Goal: Information Seeking & Learning: Compare options

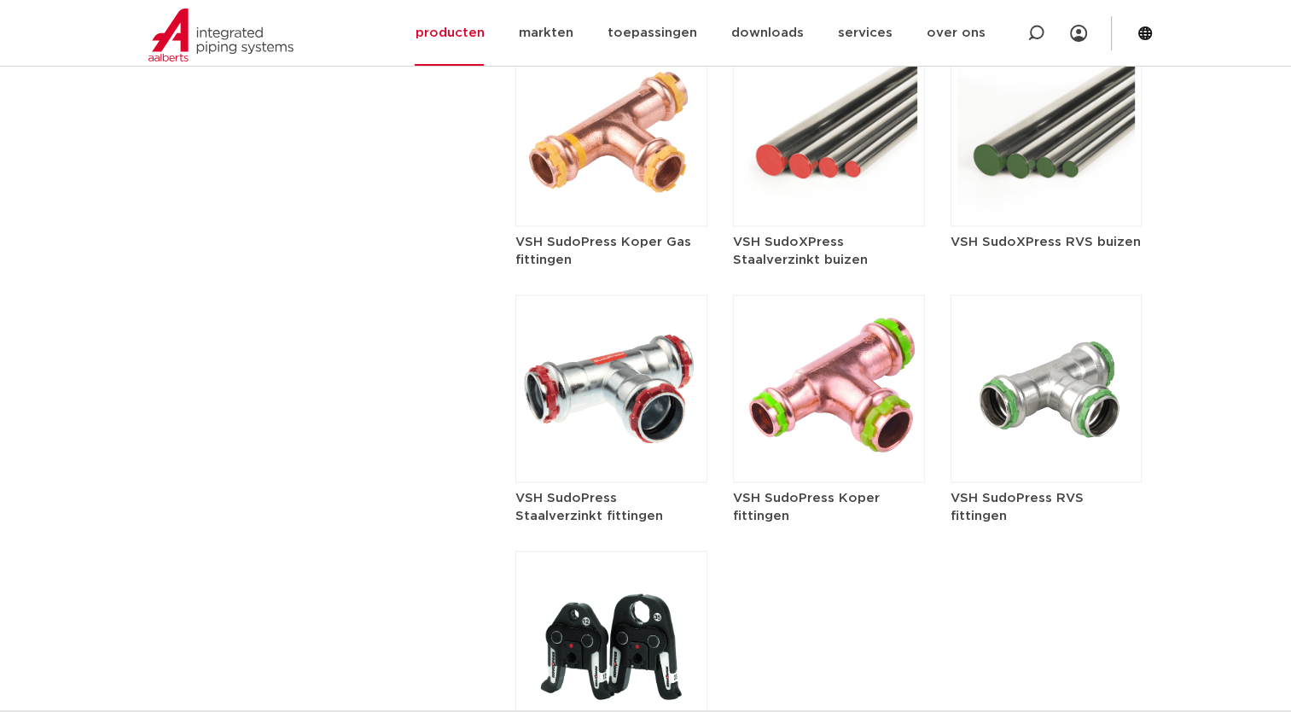
scroll to position [2185, 0]
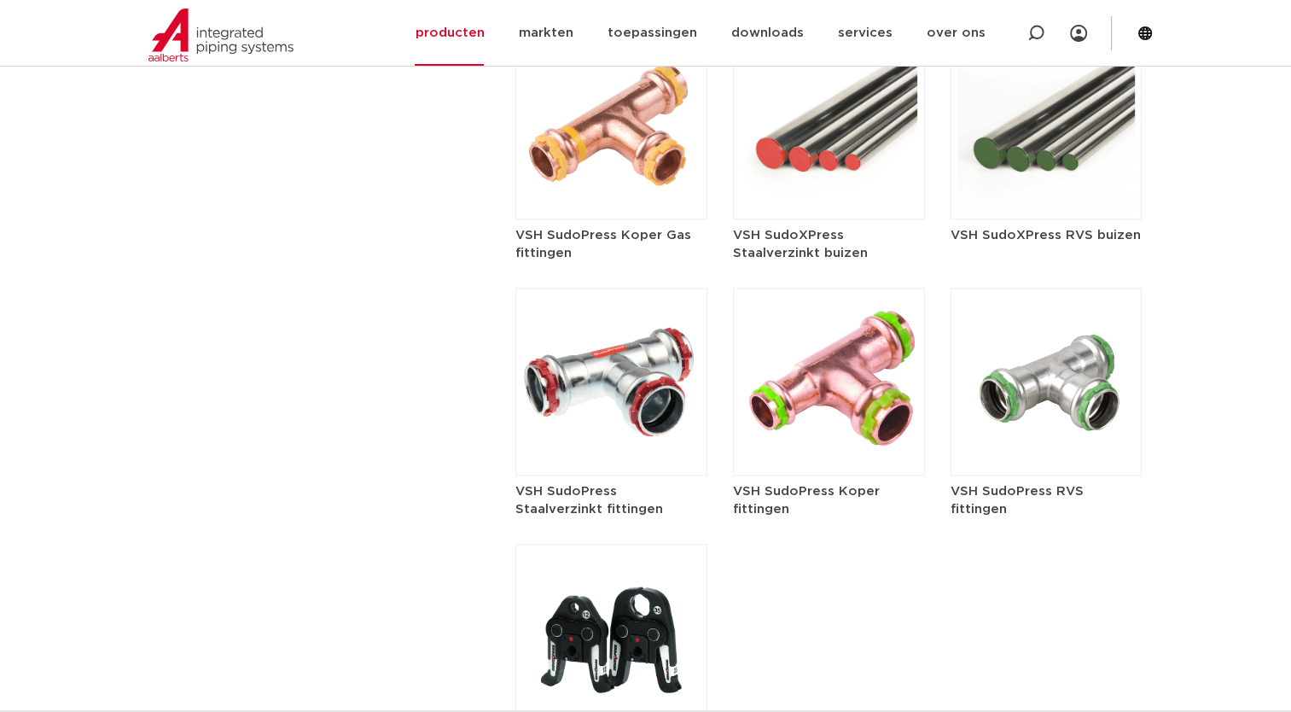
click at [626, 372] on img at bounding box center [612, 382] width 192 height 188
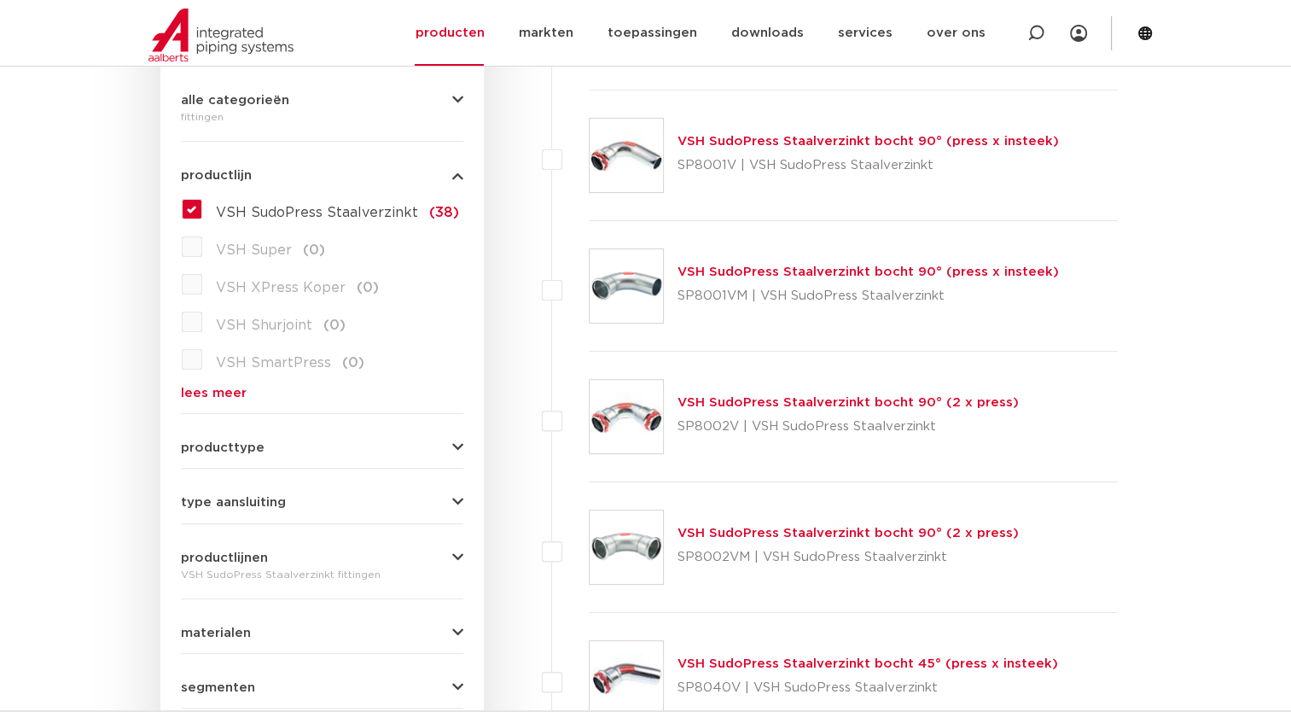
scroll to position [491, 0]
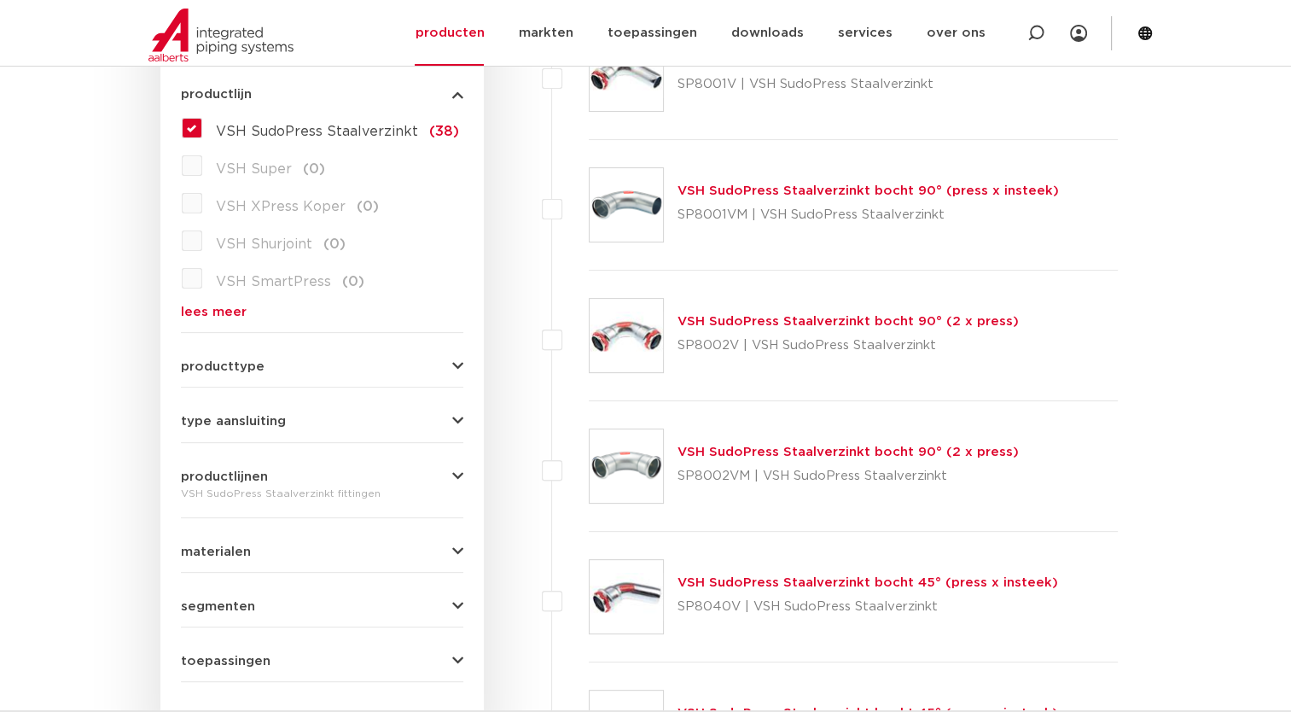
click at [734, 316] on link "VSH SudoPress Staalverzinkt bocht 90° (2 x press)" at bounding box center [848, 321] width 341 height 13
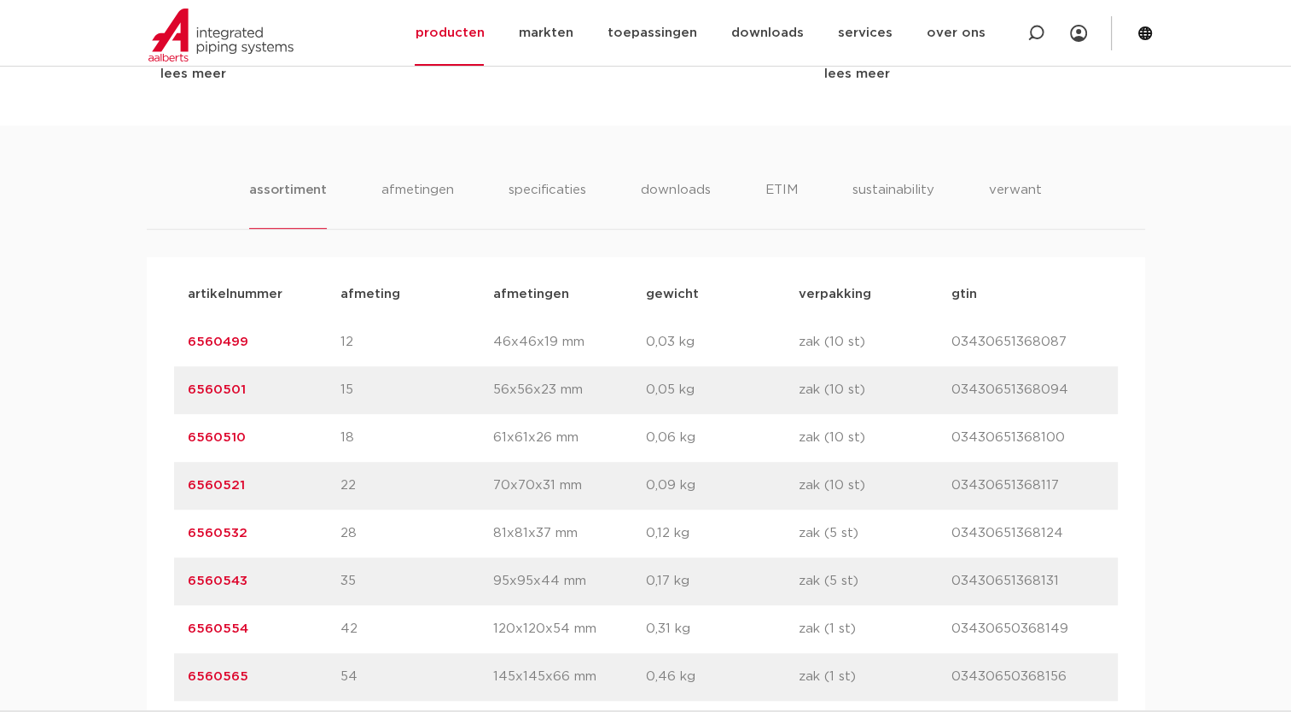
scroll to position [1122, 0]
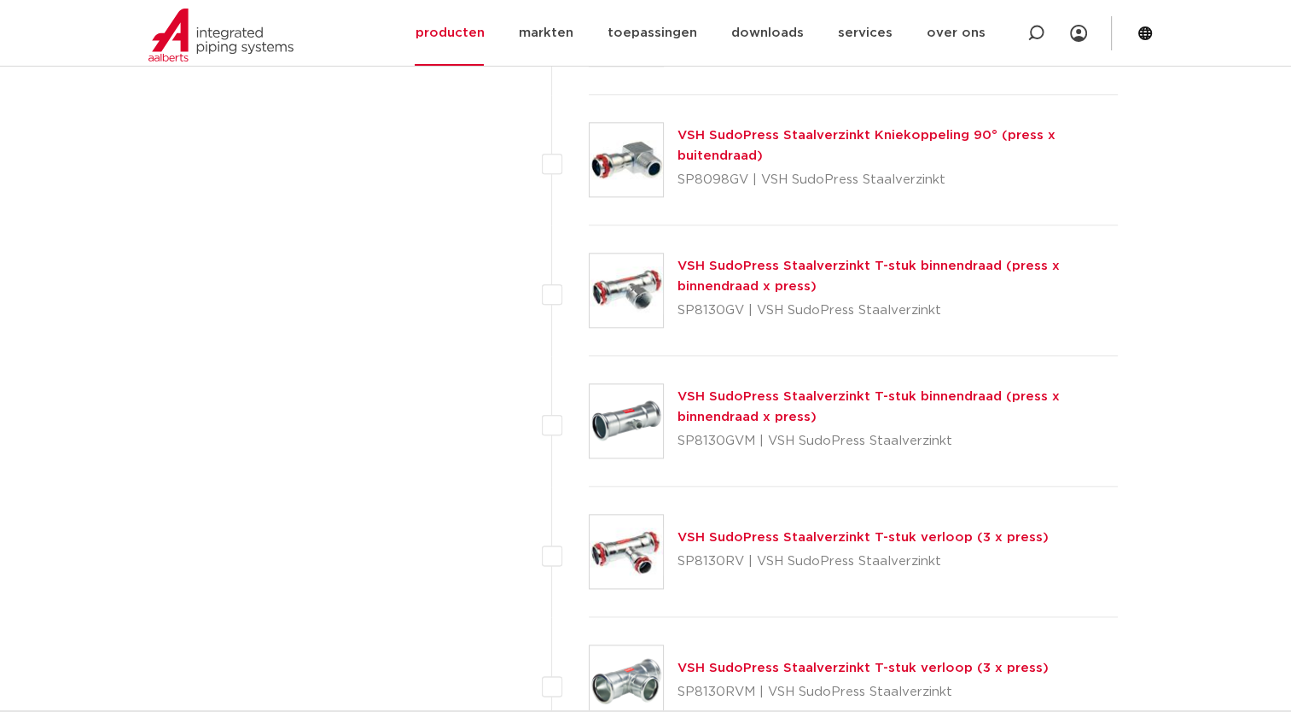
scroll to position [1979, 0]
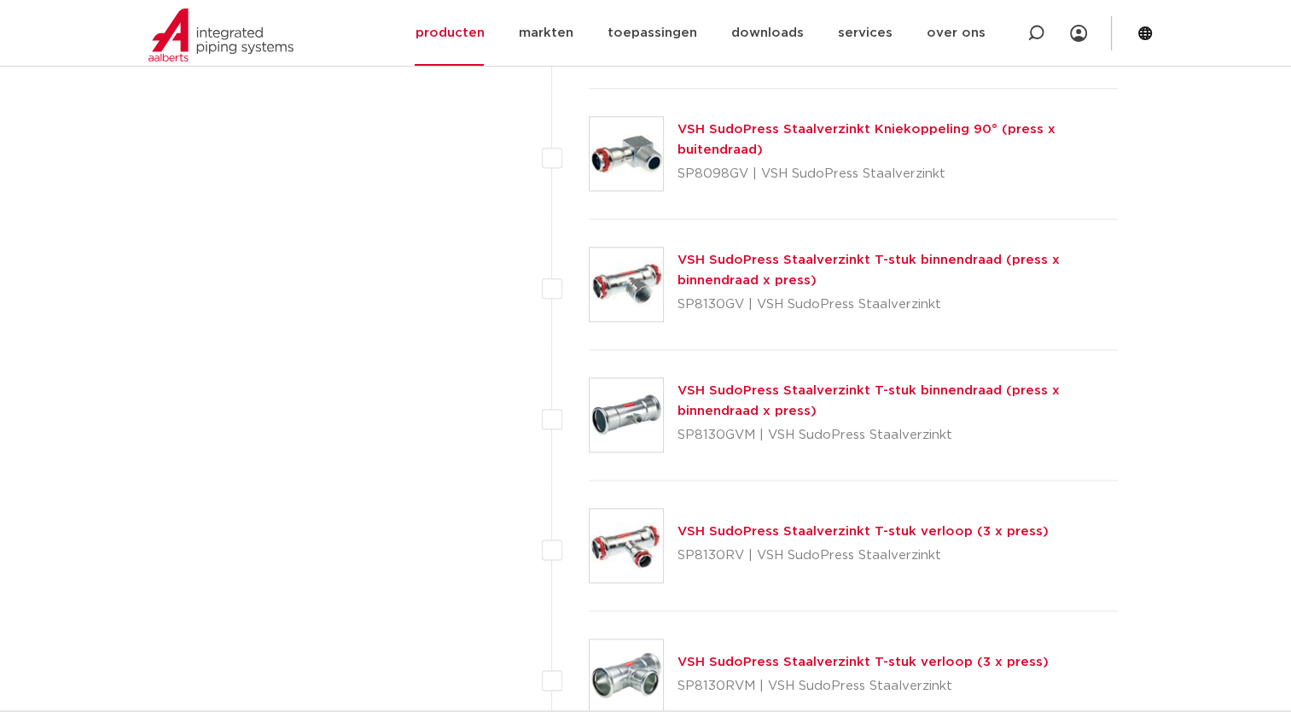
click at [751, 265] on link "VSH SudoPress Staalverzinkt T-stuk binnendraad (press x binnendraad x press)" at bounding box center [869, 270] width 382 height 33
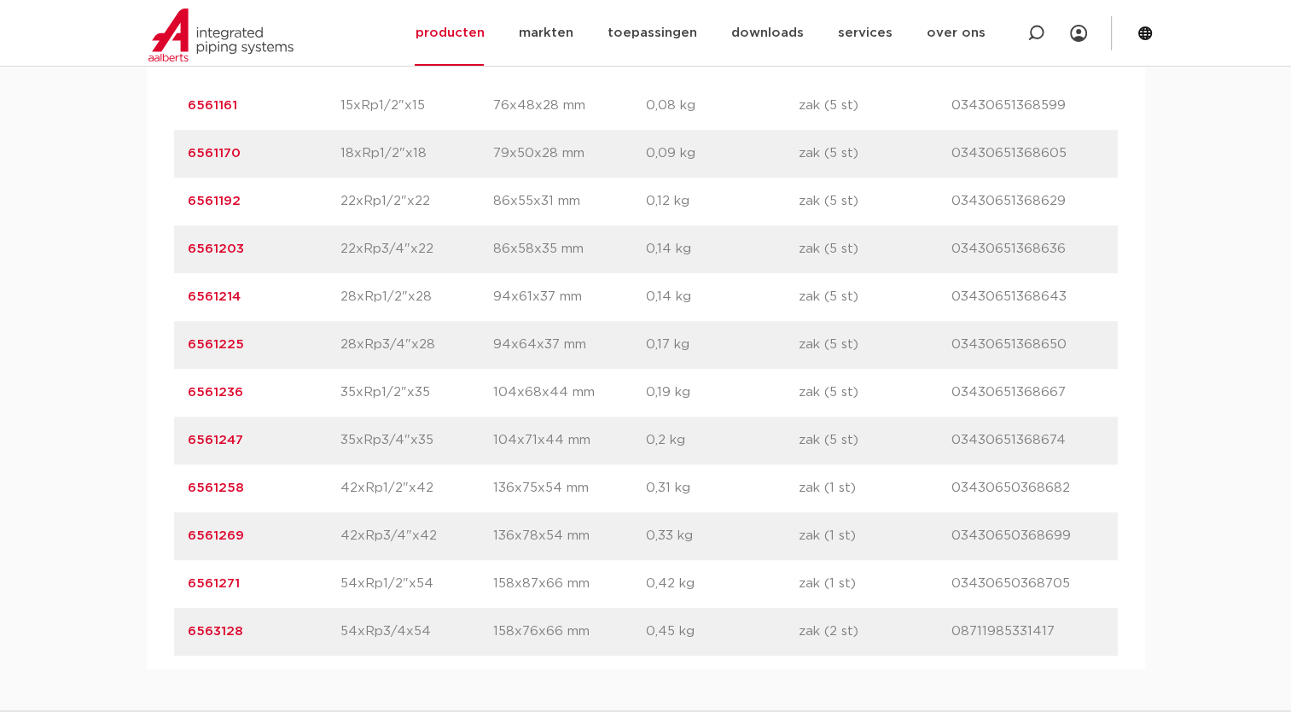
scroll to position [1225, 0]
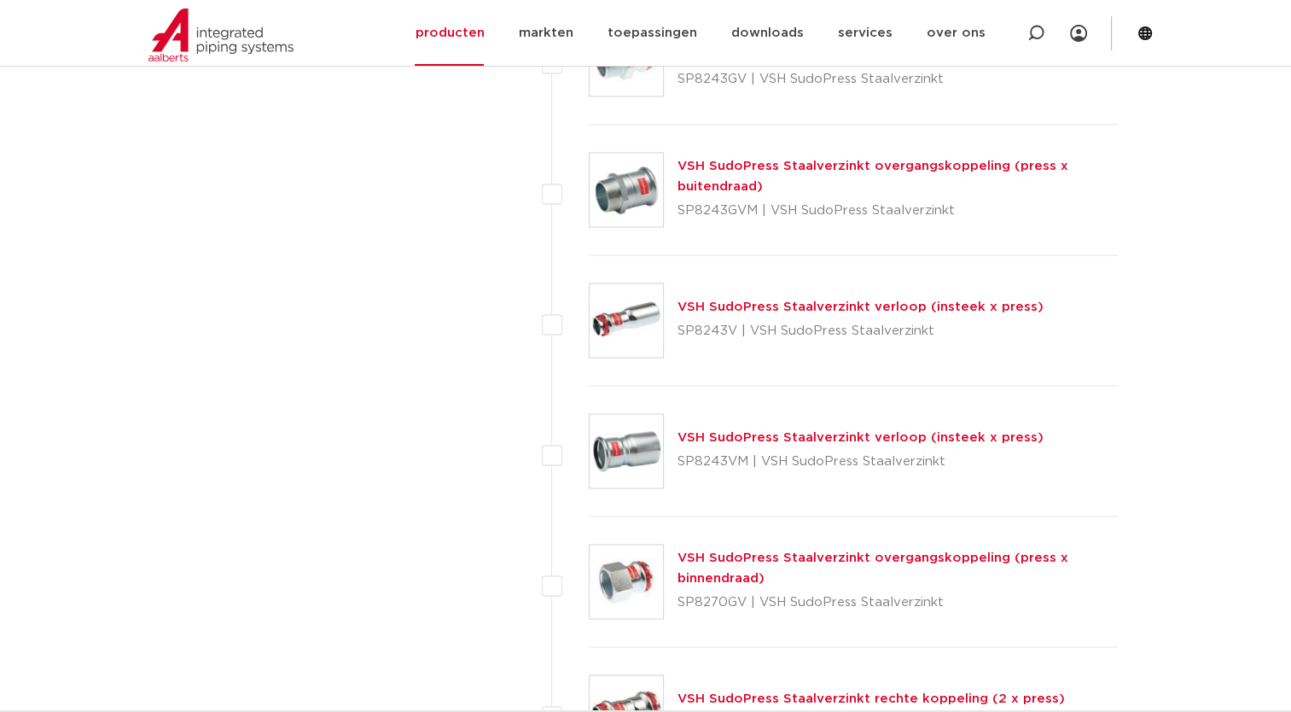
scroll to position [3402, 0]
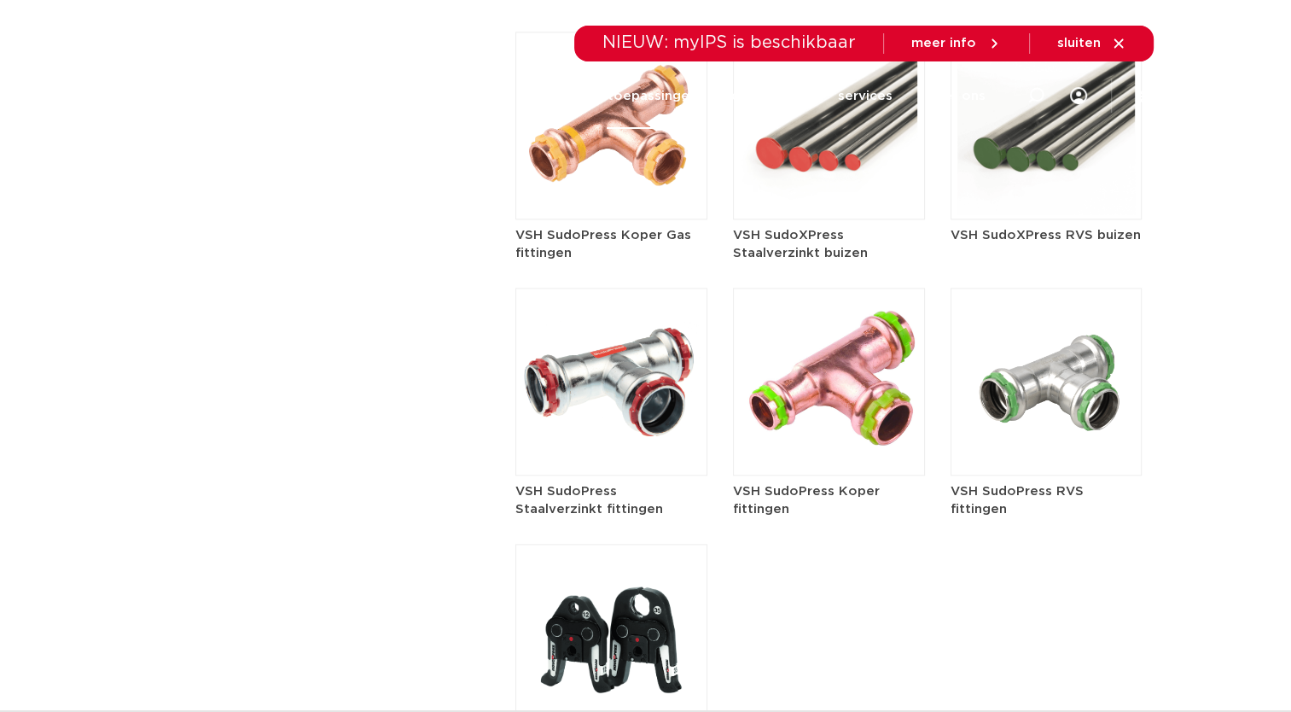
click at [649, 127] on link "toepassingen" at bounding box center [652, 96] width 90 height 66
click at [819, 381] on img at bounding box center [829, 382] width 192 height 188
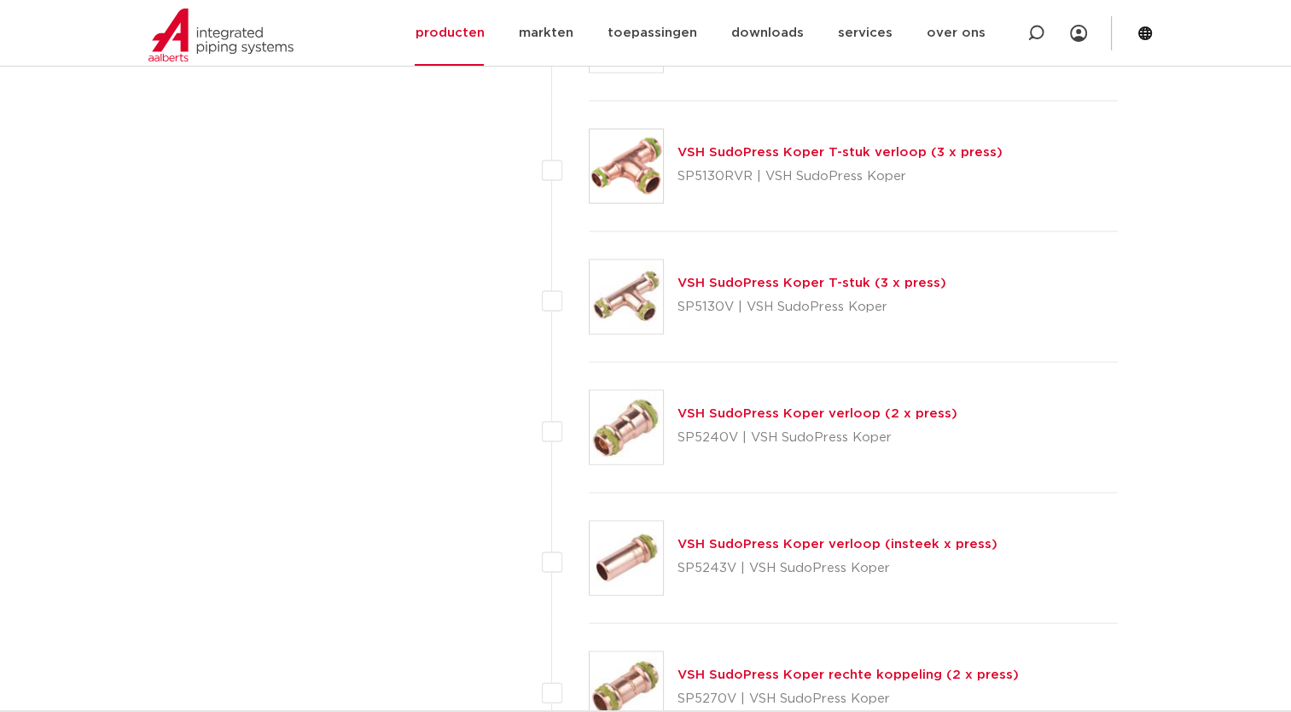
scroll to position [3402, 0]
drag, startPoint x: 1290, startPoint y: 459, endPoint x: 1296, endPoint y: 493, distance: 33.8
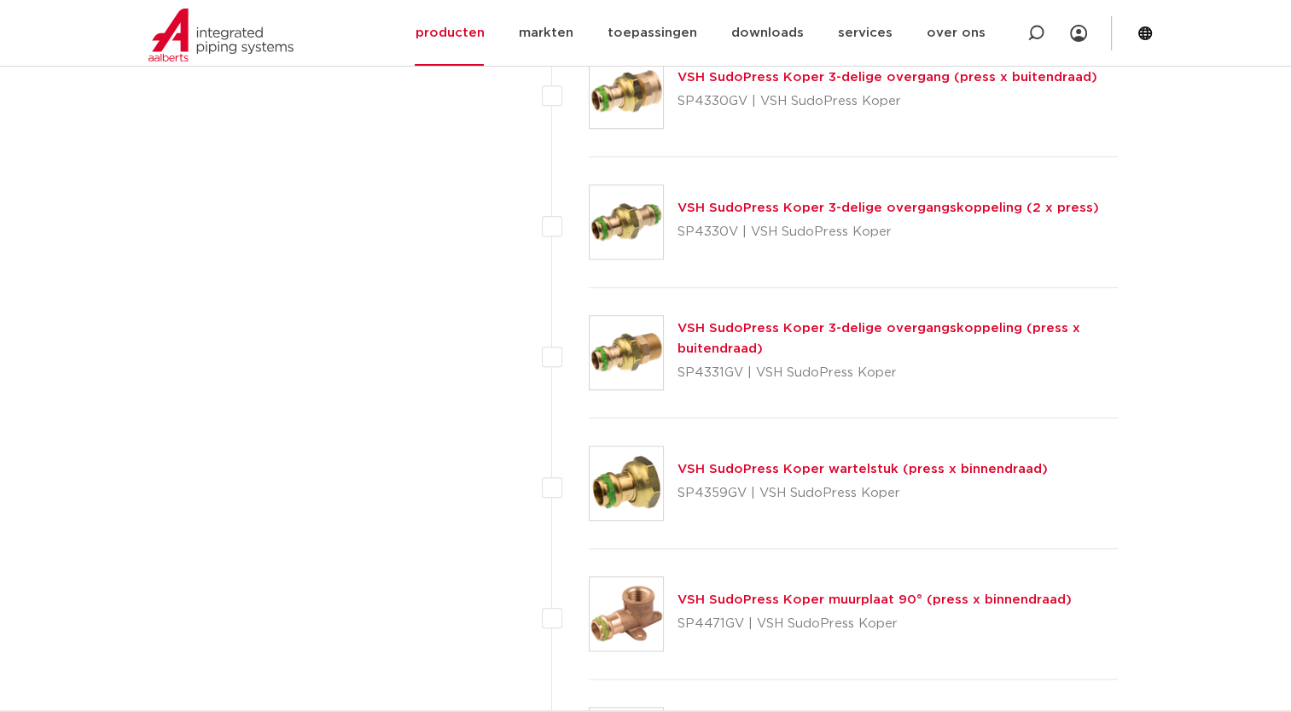
scroll to position [1524, 0]
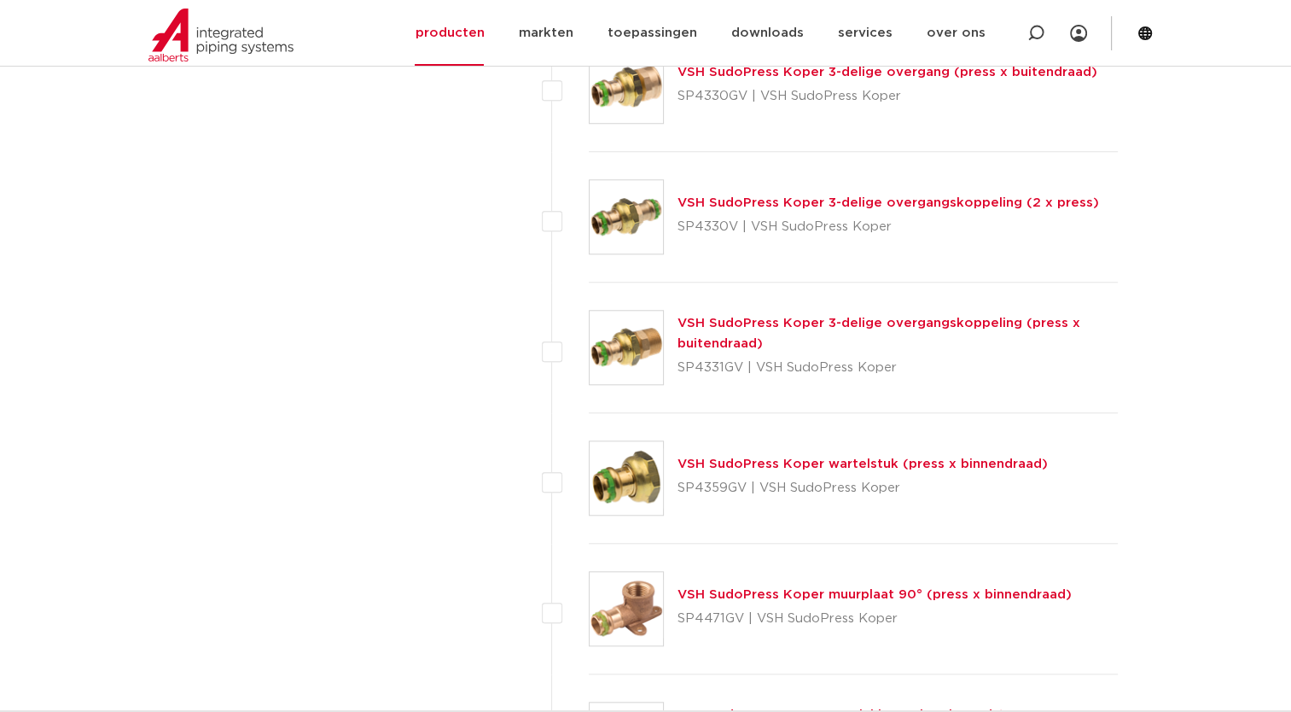
click at [854, 475] on p "SP4359GV | VSH SudoPress Koper" at bounding box center [863, 488] width 370 height 27
click at [842, 469] on link "VSH SudoPress Koper wartelstuk (press x binnendraad)" at bounding box center [863, 464] width 370 height 13
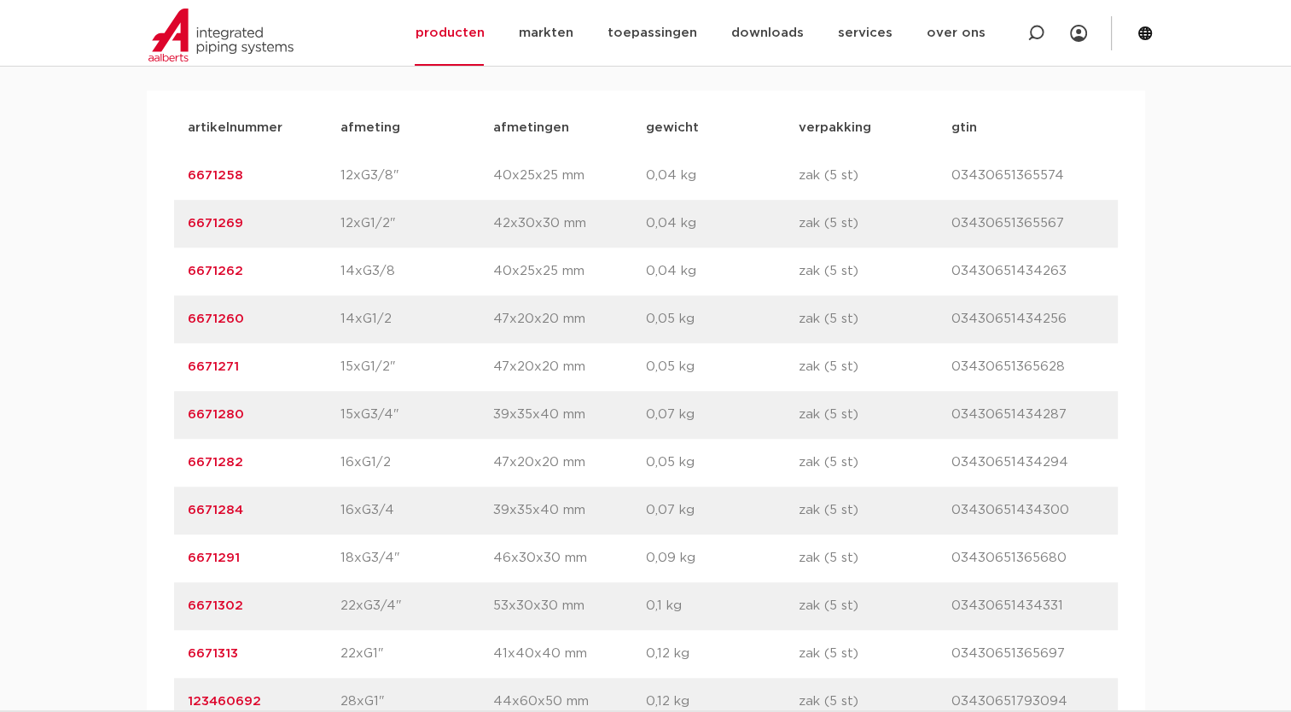
scroll to position [1291, 0]
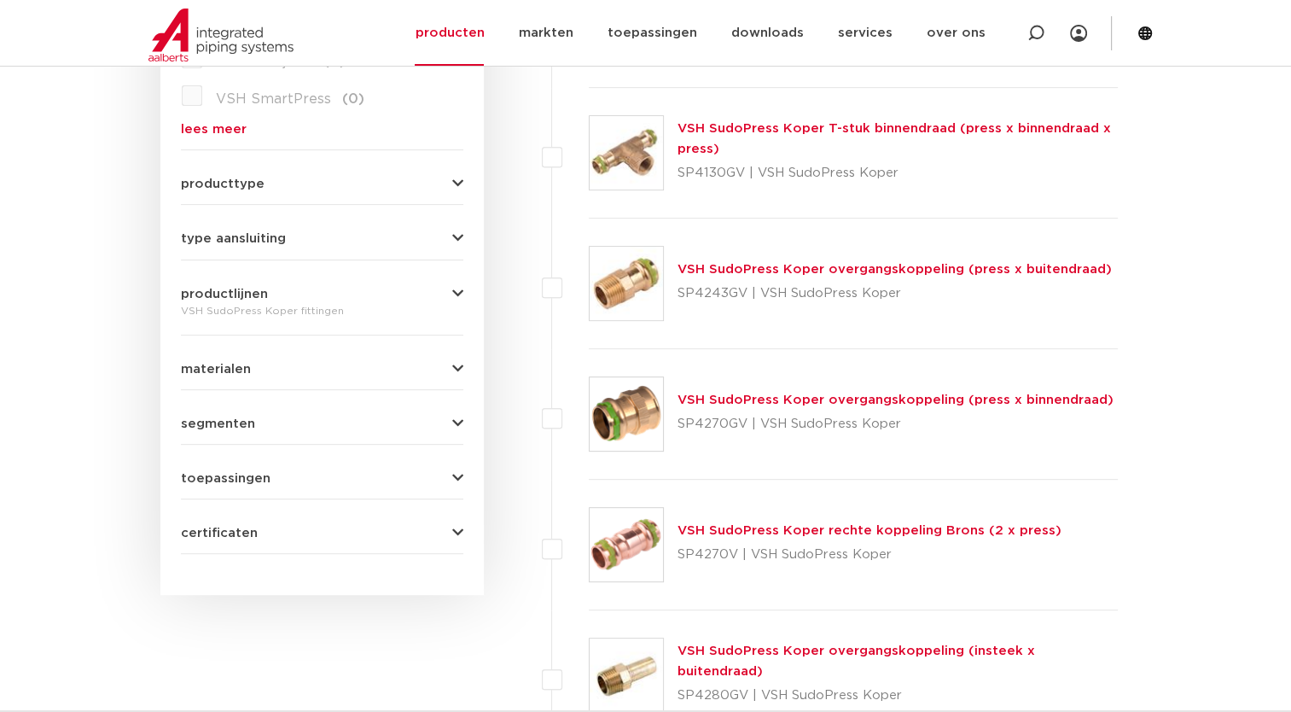
scroll to position [621, 0]
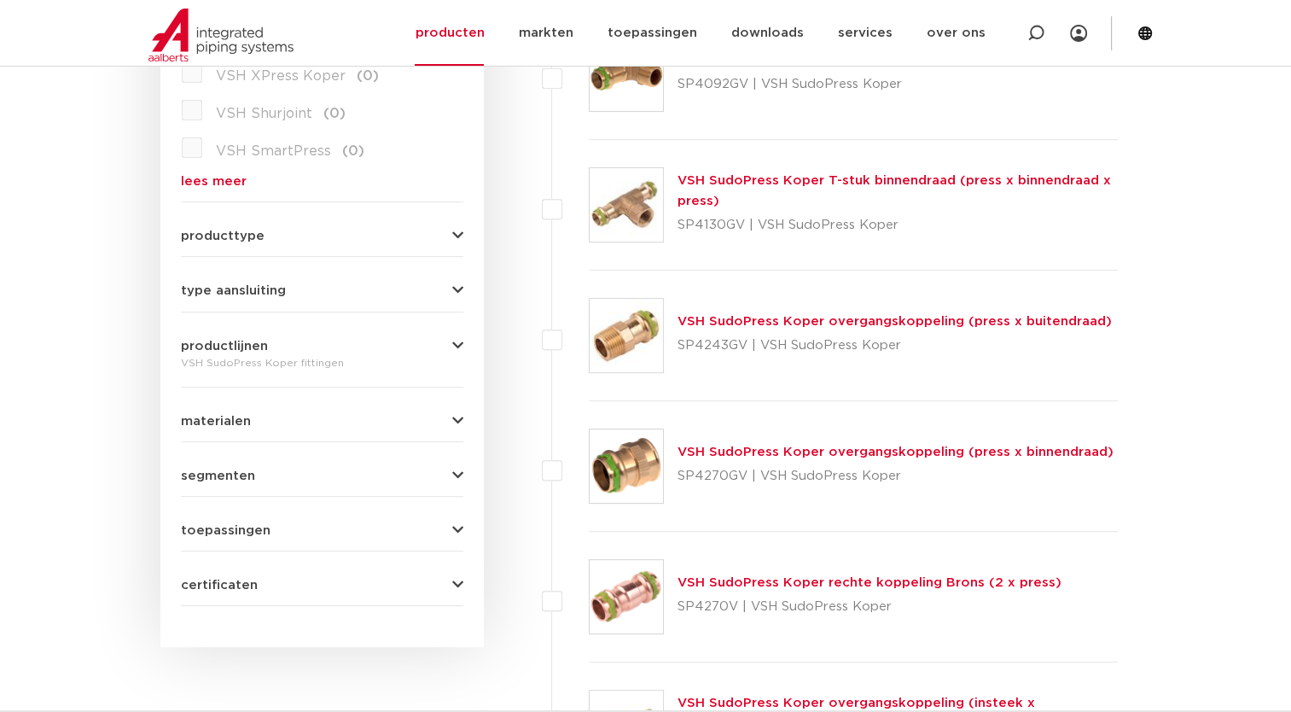
click at [889, 322] on link "VSH SudoPress Koper overgangskoppeling (press x buitendraad)" at bounding box center [895, 321] width 434 height 13
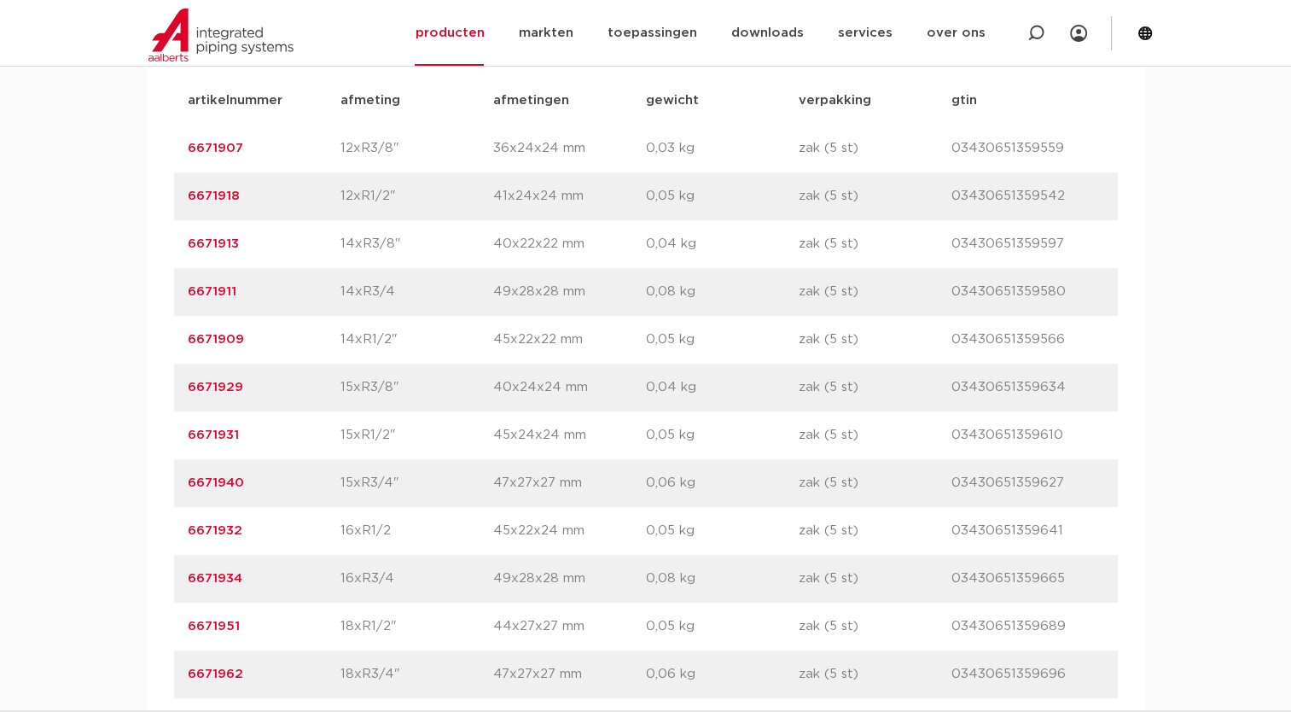
scroll to position [1192, 0]
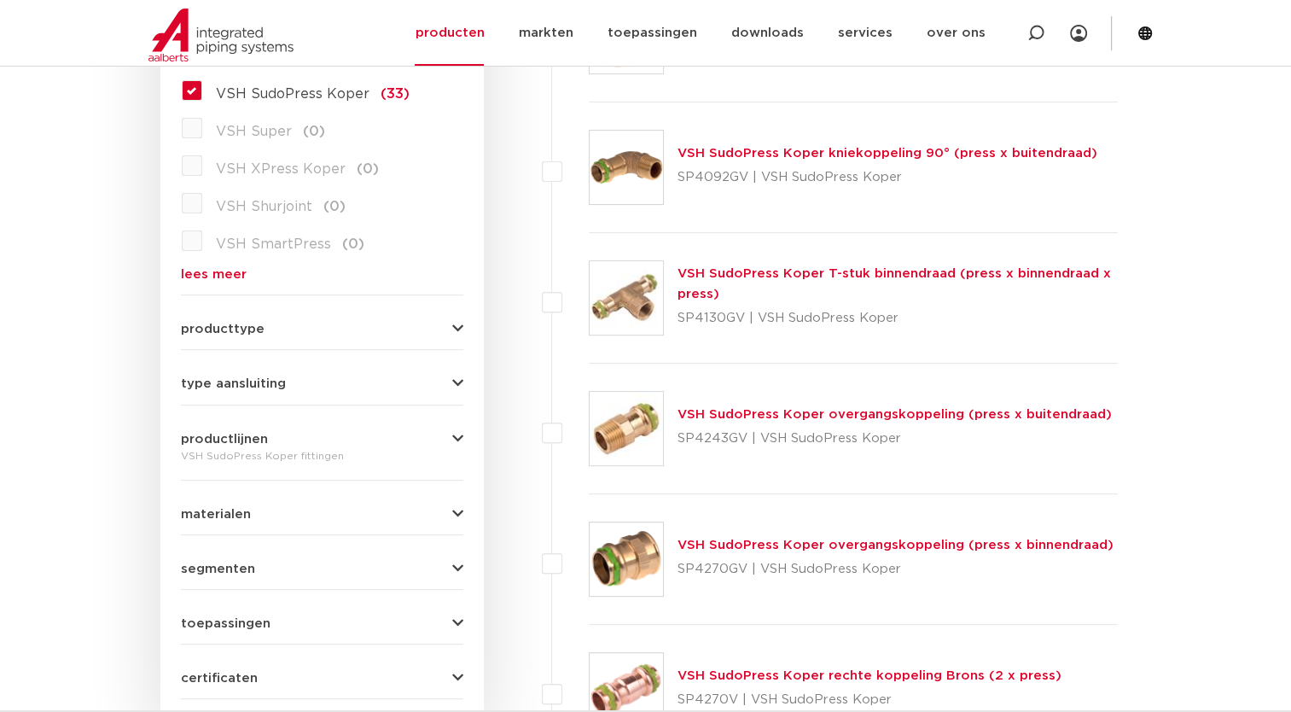
scroll to position [539, 0]
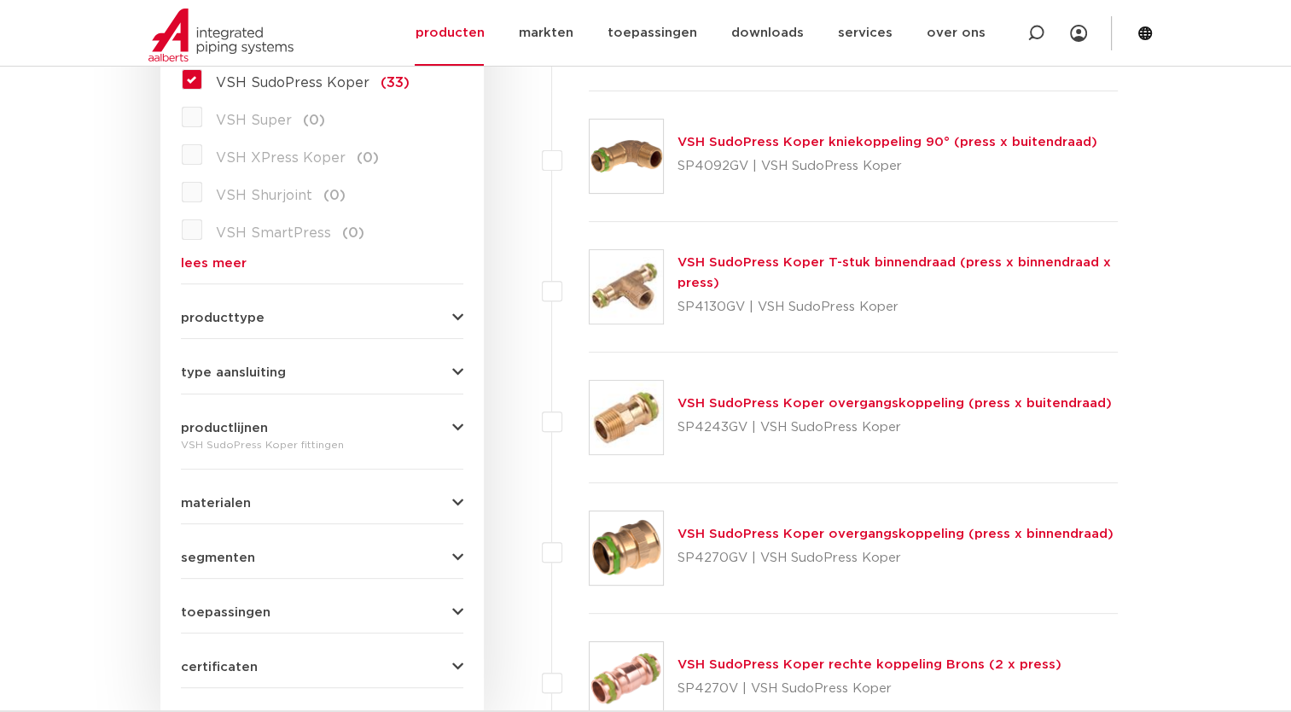
drag, startPoint x: 891, startPoint y: 257, endPoint x: 860, endPoint y: 183, distance: 80.7
click at [864, 155] on p "SP4092GV | VSH SudoPress Koper" at bounding box center [888, 166] width 420 height 27
click at [758, 261] on link "VSH SudoPress Koper T-stuk binnendraad (press x binnendraad x press)" at bounding box center [895, 272] width 434 height 33
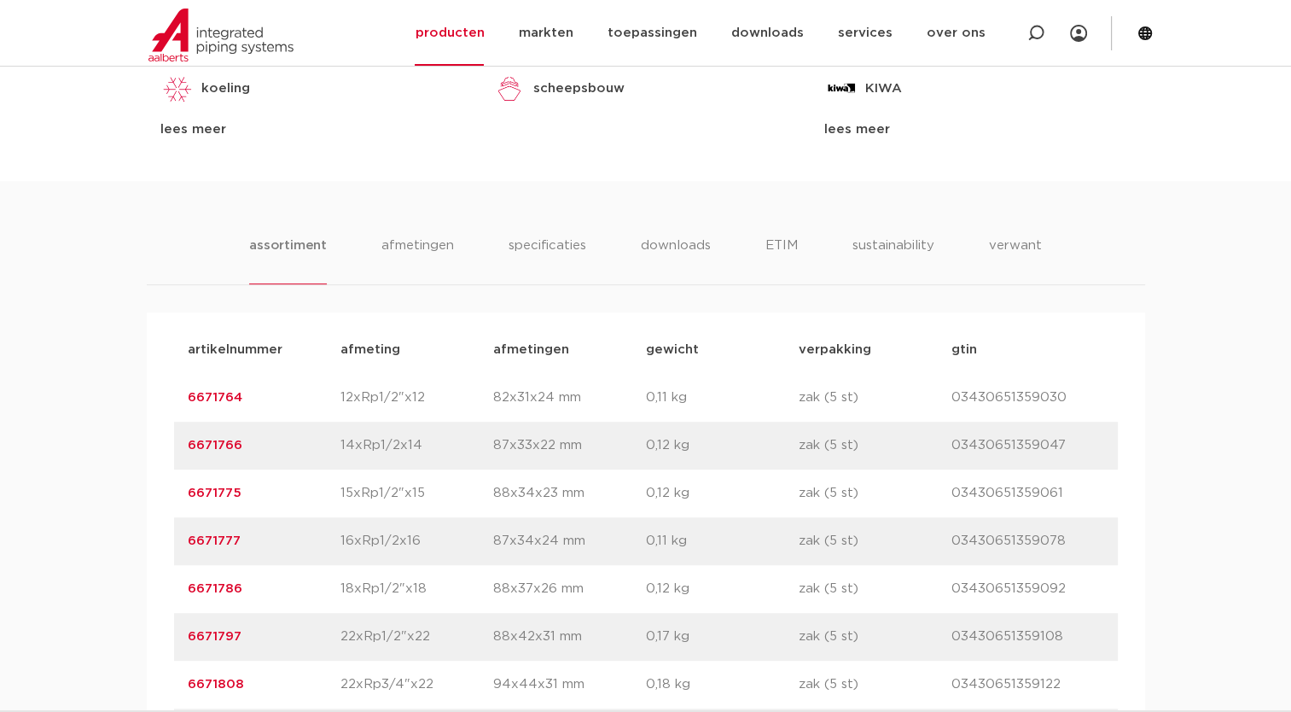
scroll to position [947, 0]
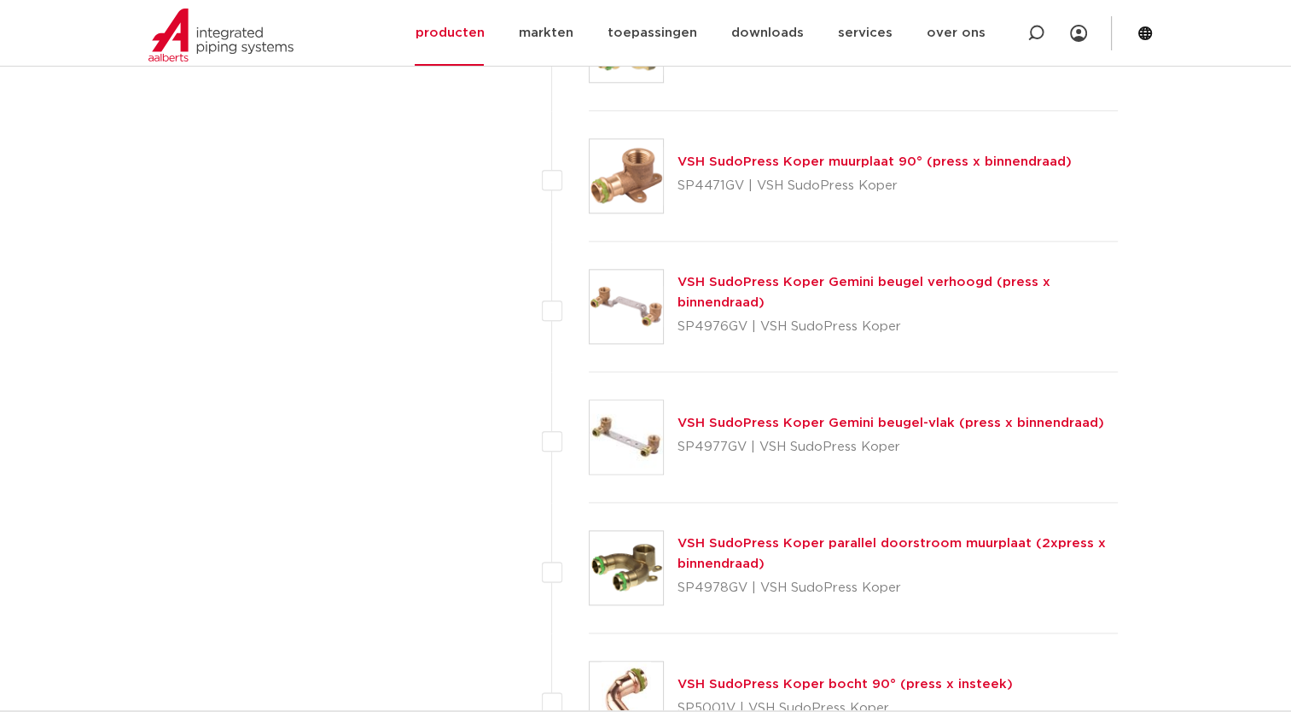
scroll to position [2455, 0]
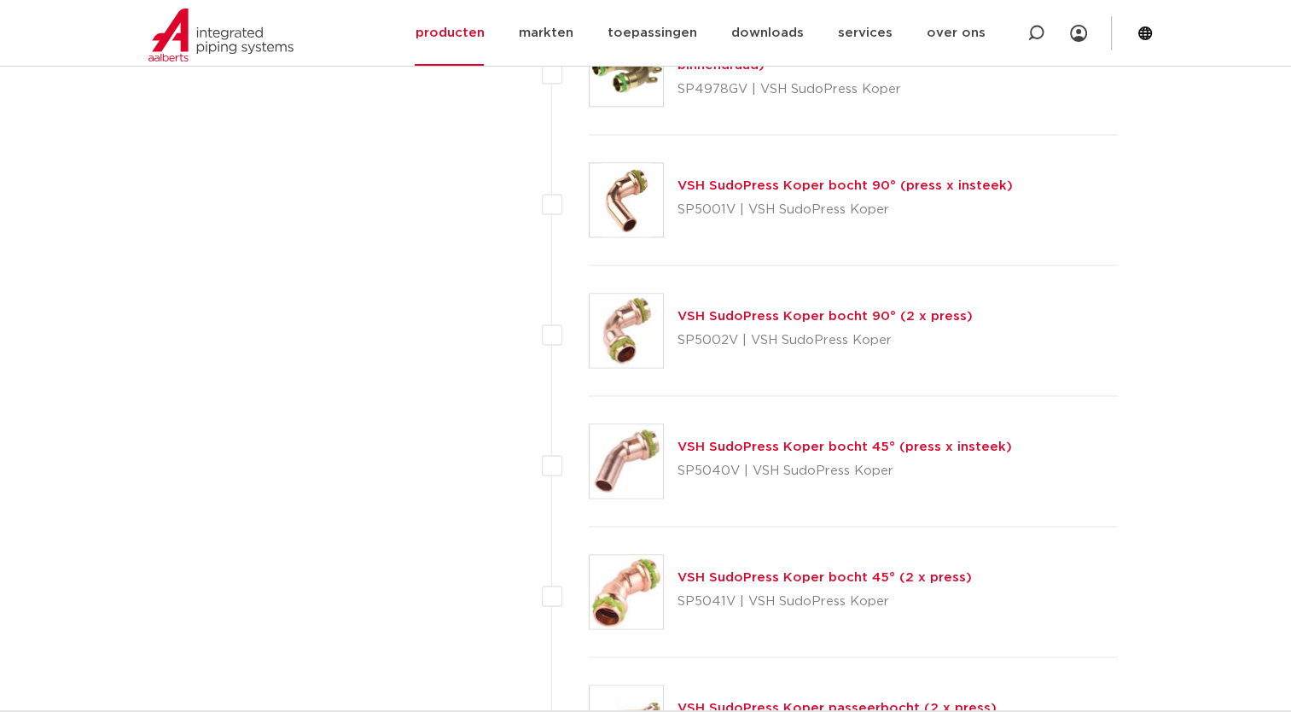
click at [758, 315] on link "VSH SudoPress Koper bocht 90° (2 x press)" at bounding box center [825, 316] width 295 height 13
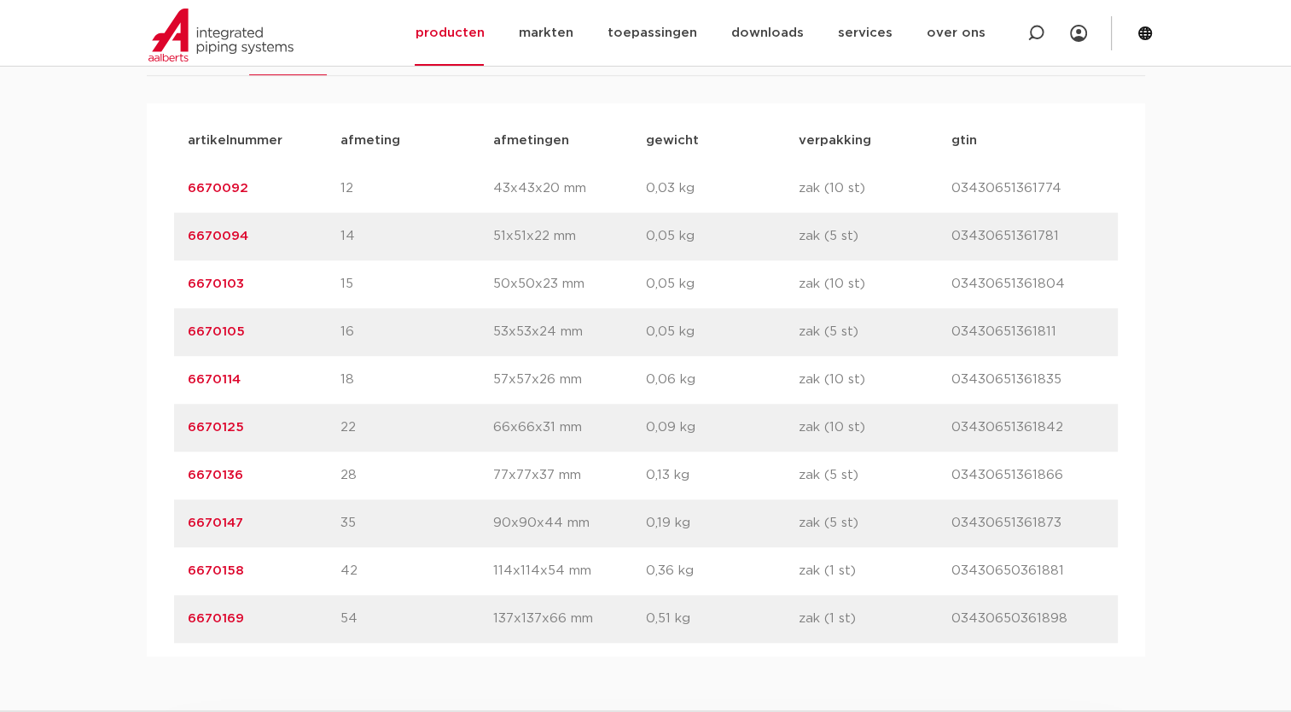
scroll to position [1142, 0]
